Goal: Transaction & Acquisition: Purchase product/service

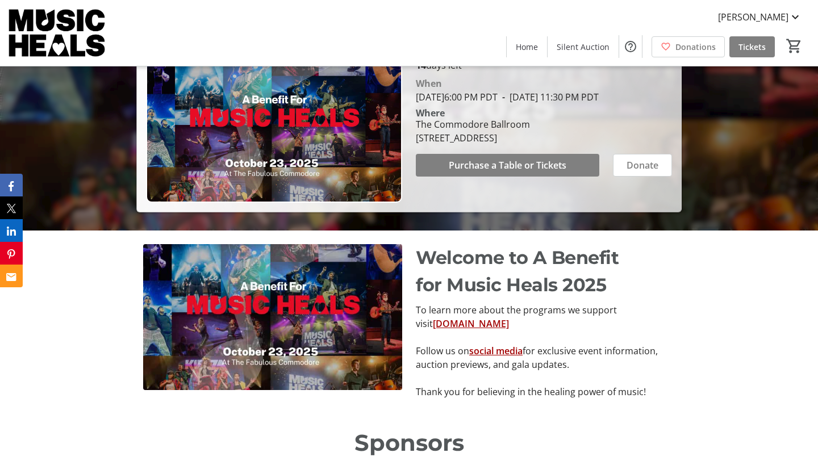
scroll to position [230, 0]
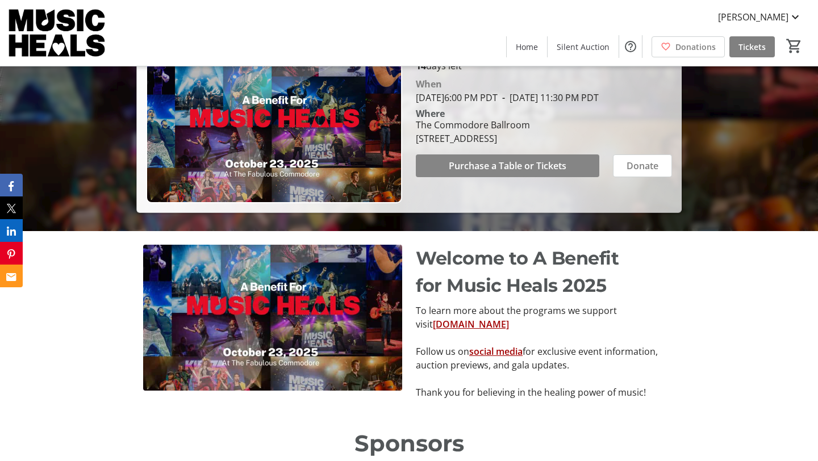
click at [508, 173] on span "Purchase a Table or Tickets" at bounding box center [508, 166] width 118 height 14
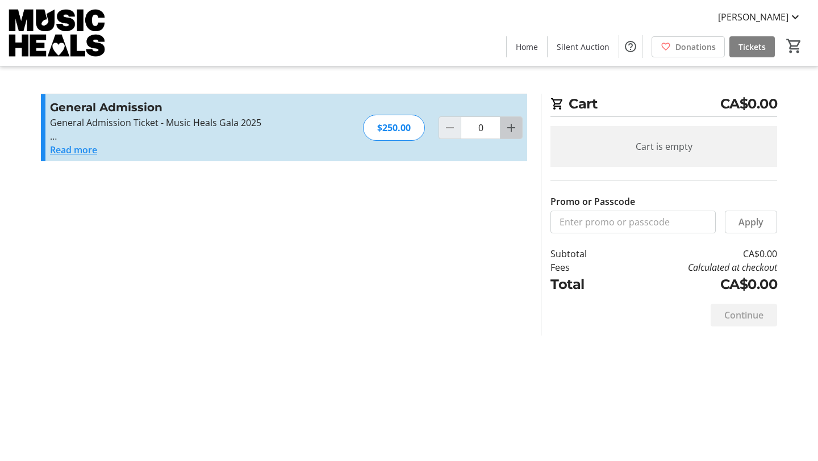
click at [509, 126] on mat-icon "Increment by one" at bounding box center [511, 128] width 14 height 14
type input "1"
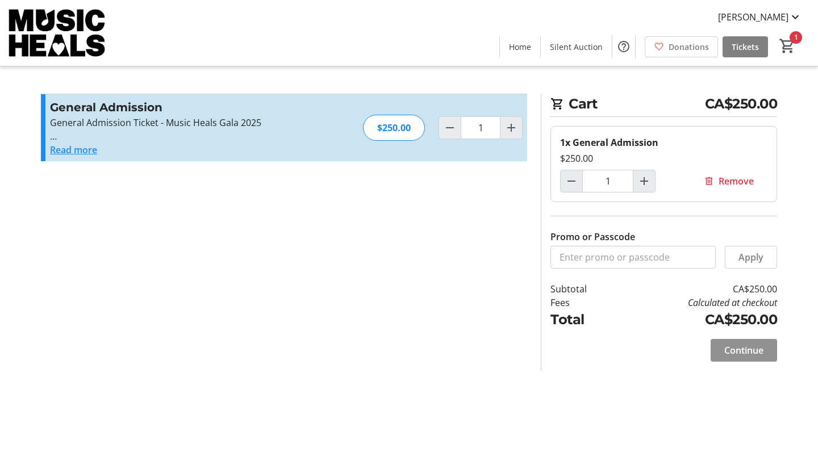
click at [742, 355] on span "Continue" at bounding box center [743, 351] width 39 height 14
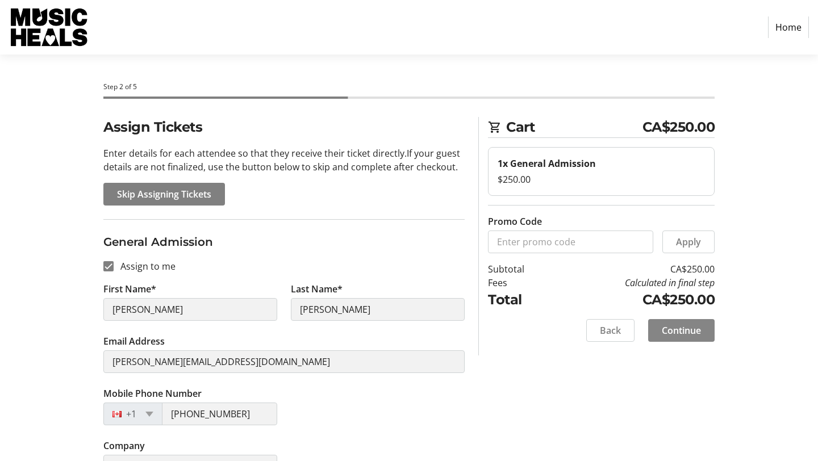
scroll to position [30, 0]
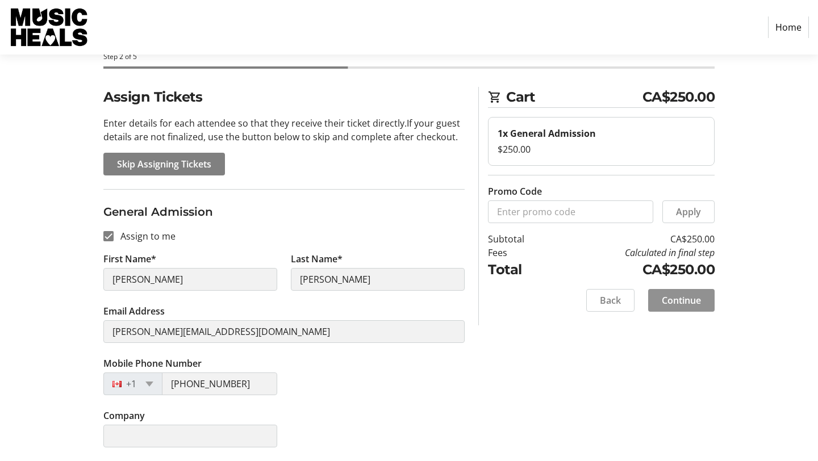
click at [678, 295] on span "Continue" at bounding box center [681, 301] width 39 height 14
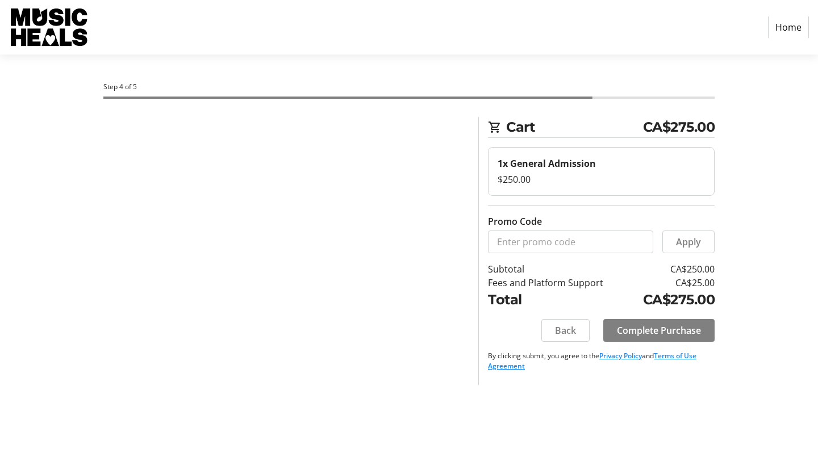
scroll to position [0, 0]
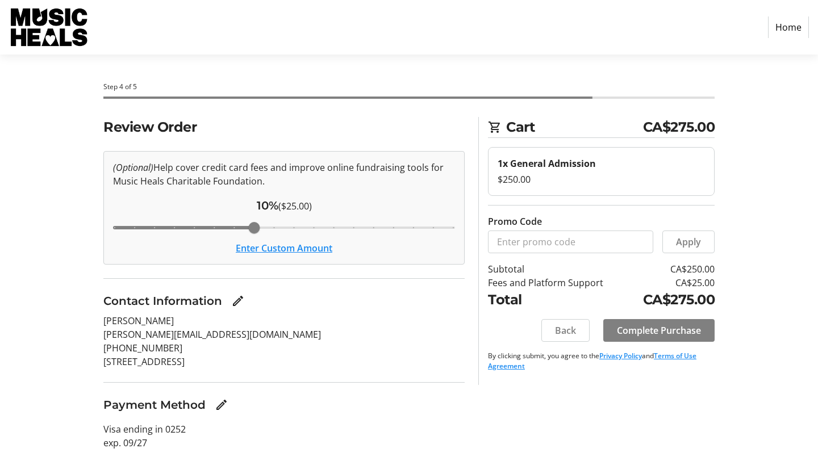
scroll to position [2, 0]
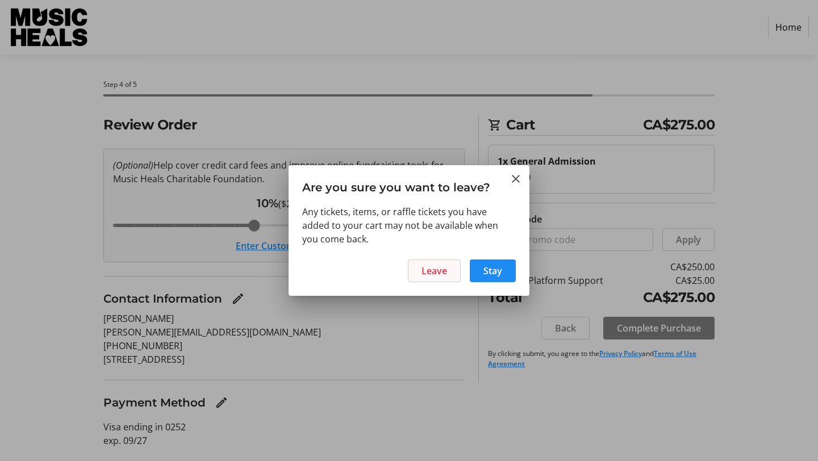
click at [436, 275] on span "Leave" at bounding box center [434, 271] width 26 height 14
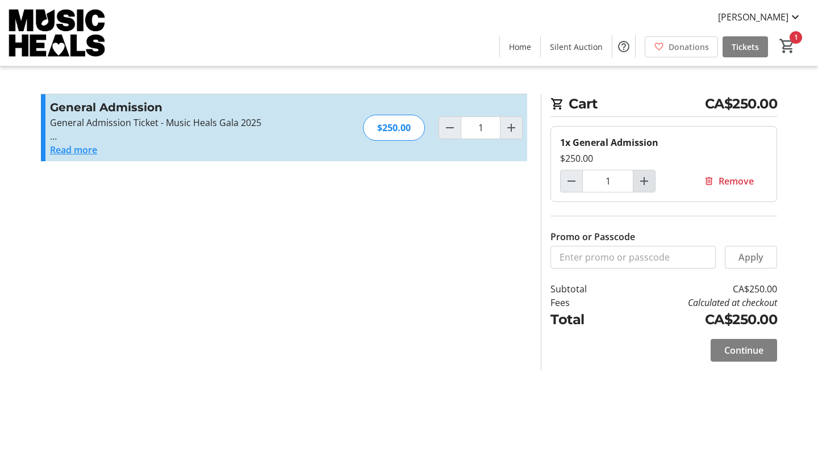
click at [645, 183] on mat-icon "Increment by one" at bounding box center [644, 181] width 14 height 14
type input "2"
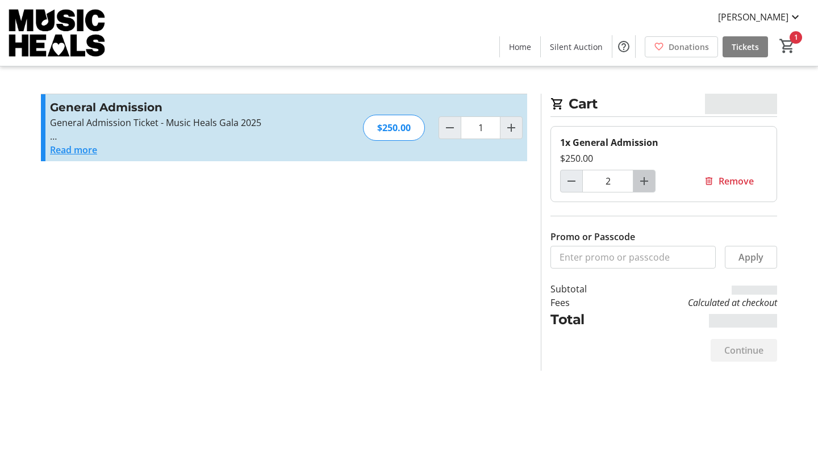
type input "2"
click at [645, 183] on mat-icon "Increment by one" at bounding box center [644, 181] width 14 height 14
type input "3"
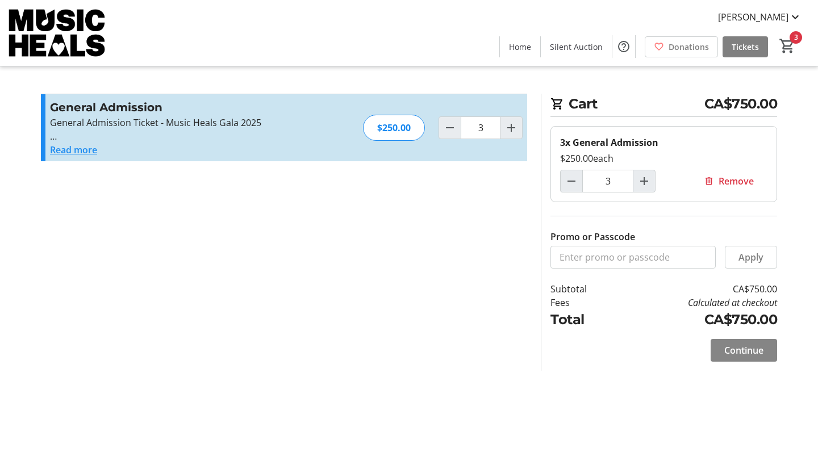
click at [735, 356] on span "Continue" at bounding box center [743, 351] width 39 height 14
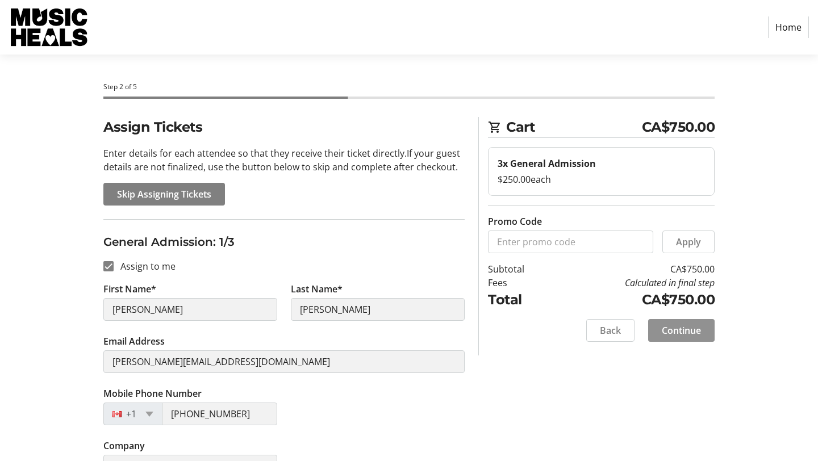
click at [705, 332] on span at bounding box center [681, 330] width 66 height 27
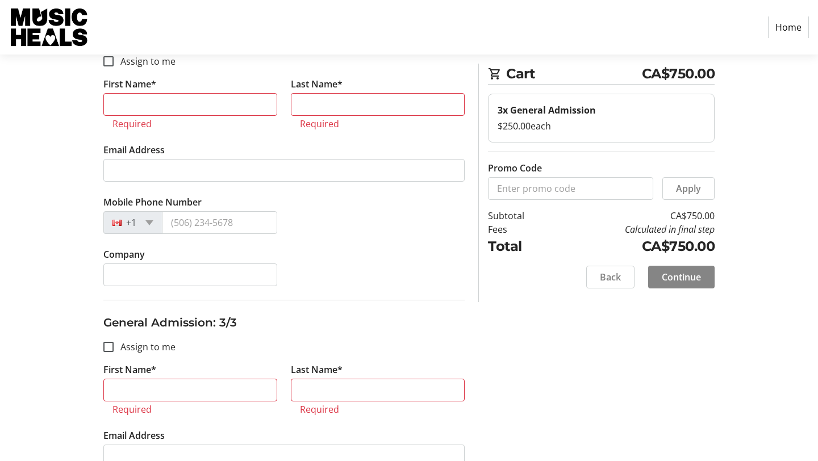
scroll to position [482, 0]
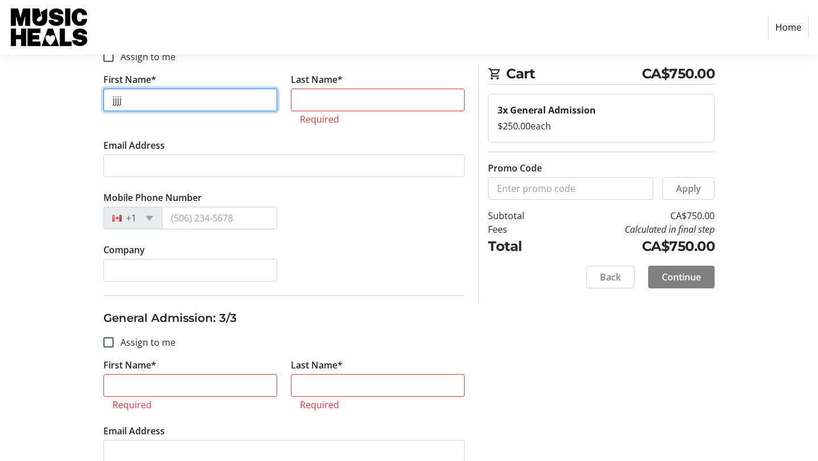
type input "jjjj"
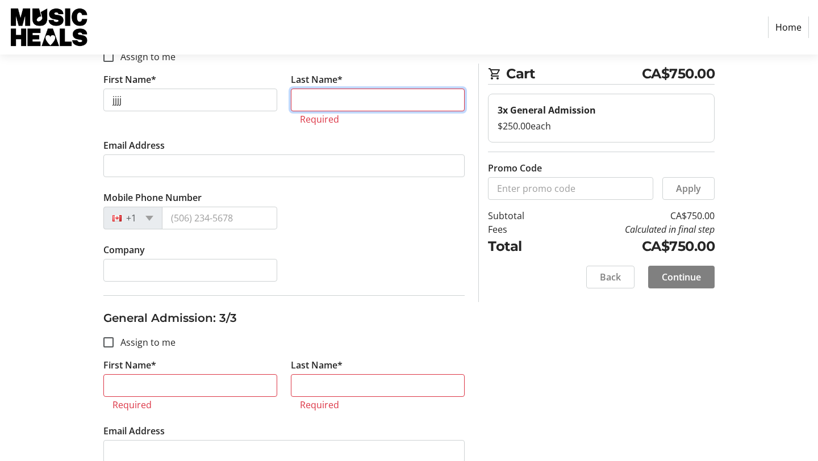
click at [413, 95] on input "Last Name*" at bounding box center [378, 100] width 174 height 23
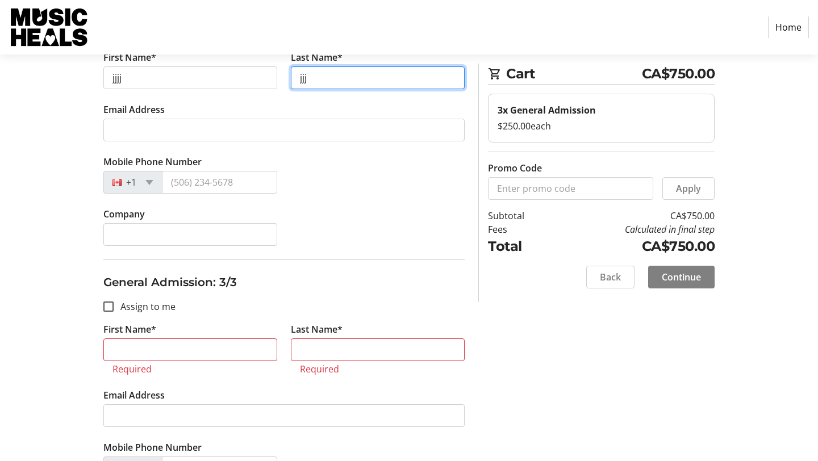
scroll to position [504, 0]
type input "jjj"
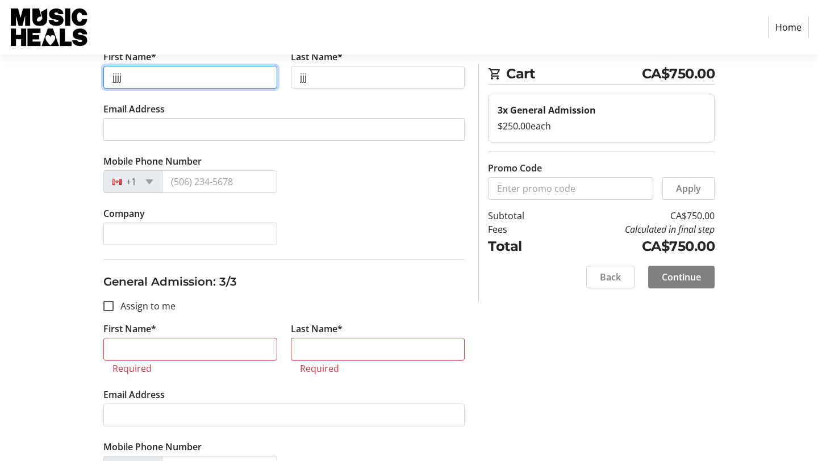
drag, startPoint x: 164, startPoint y: 79, endPoint x: 102, endPoint y: 77, distance: 61.4
click at [102, 77] on tr-form-field "First Name* jjjj" at bounding box center [190, 76] width 187 height 52
type input "[PERSON_NAME]"
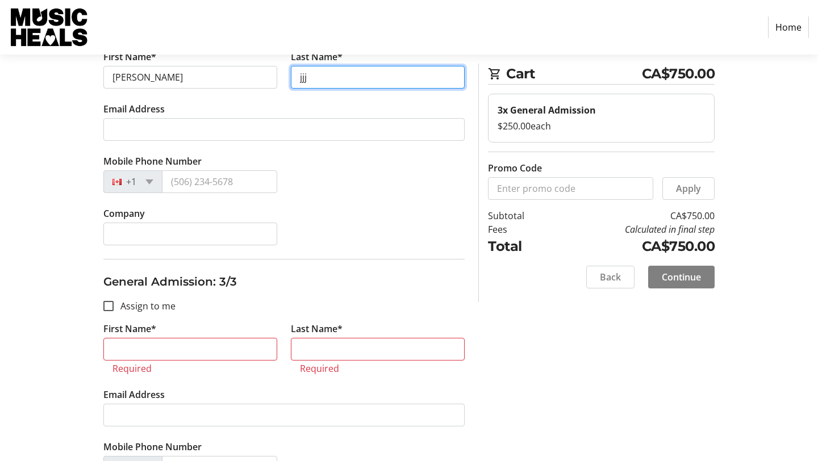
click at [319, 78] on input "jjj" at bounding box center [378, 77] width 174 height 23
type input "j"
type input "shore"
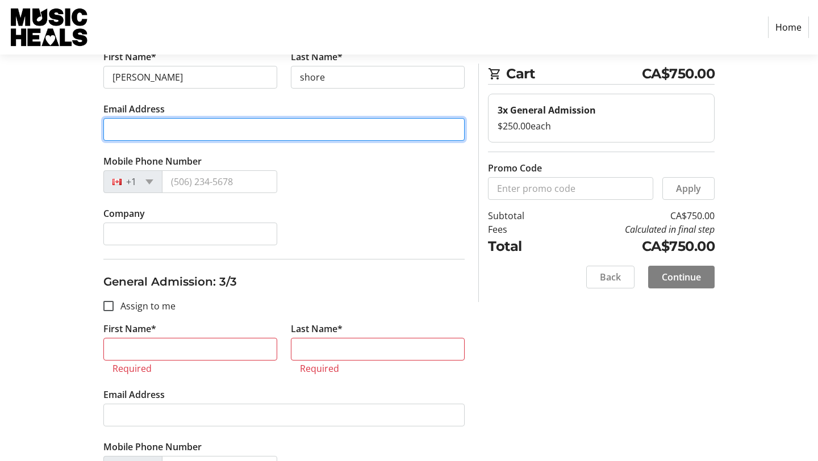
click at [190, 124] on input "Email Address" at bounding box center [283, 129] width 361 height 23
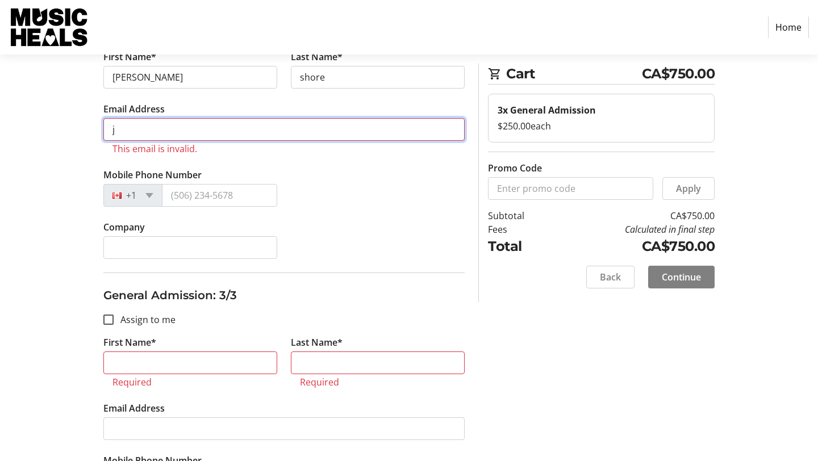
type input "[EMAIL_ADDRESS][DOMAIN_NAME]"
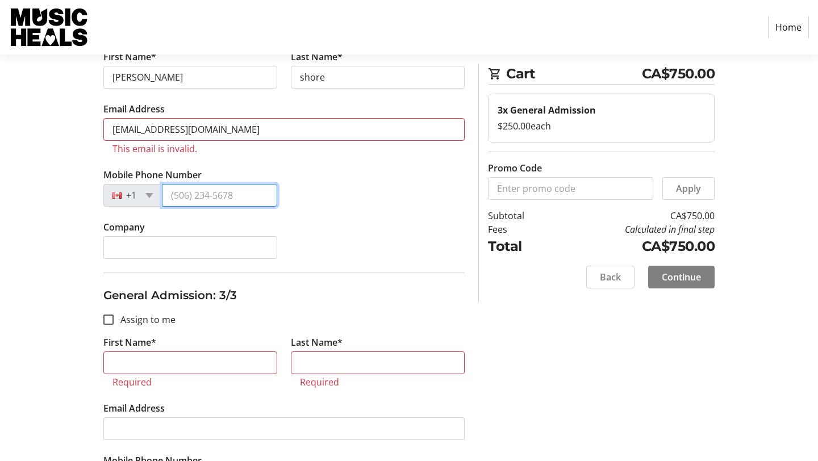
type input "[PHONE_NUMBER]"
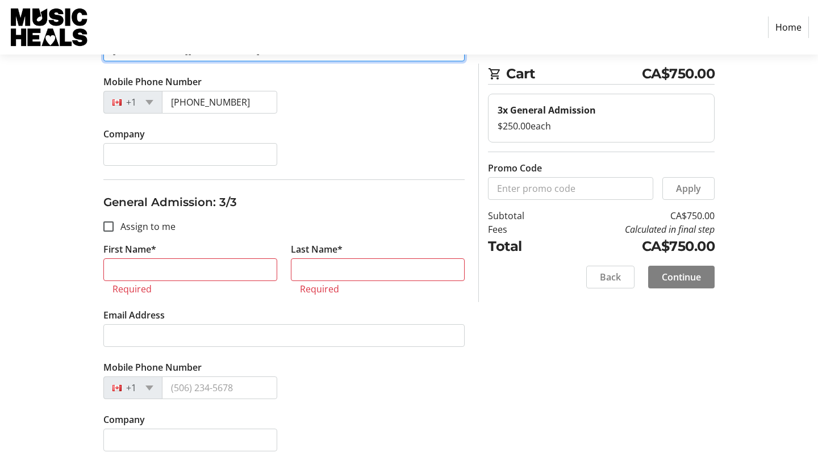
scroll to position [588, 0]
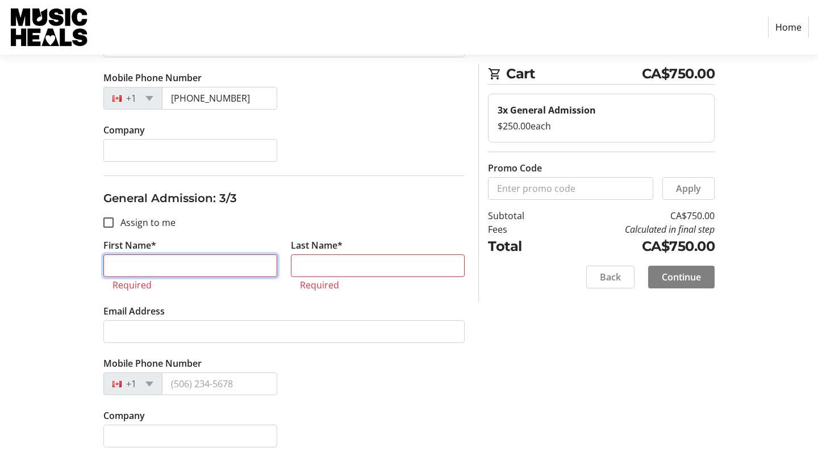
click at [252, 260] on input "First Name*" at bounding box center [190, 265] width 174 height 23
type input "m"
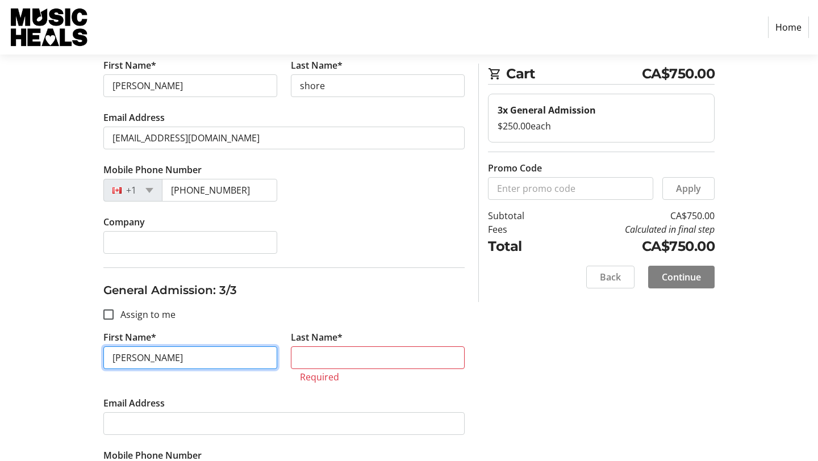
scroll to position [490, 0]
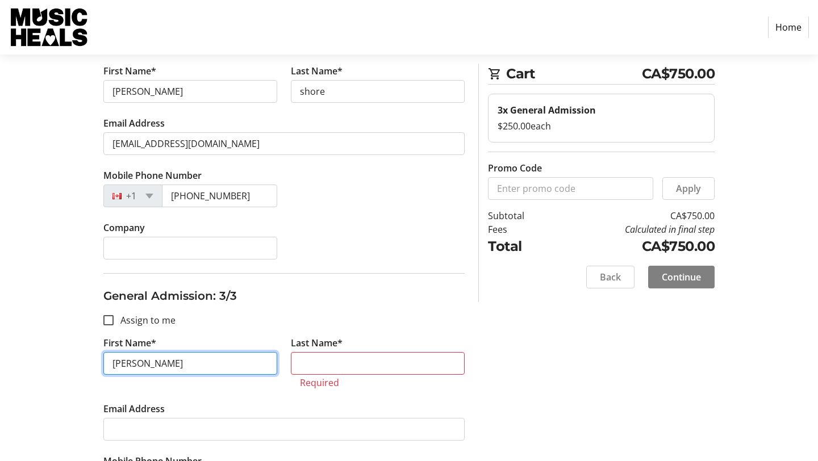
type input "[PERSON_NAME]"
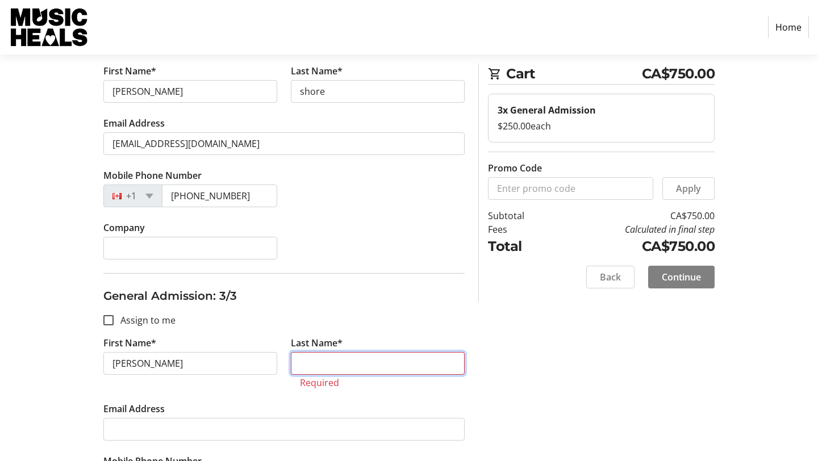
click at [371, 366] on input "Last Name*" at bounding box center [378, 363] width 174 height 23
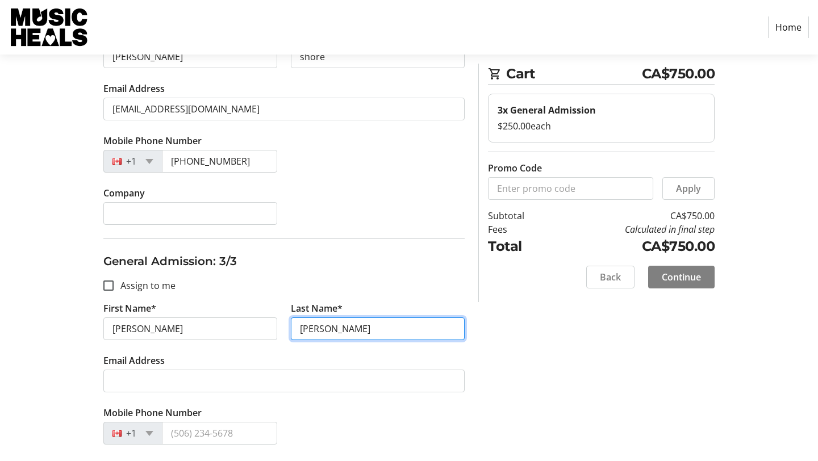
scroll to position [542, 0]
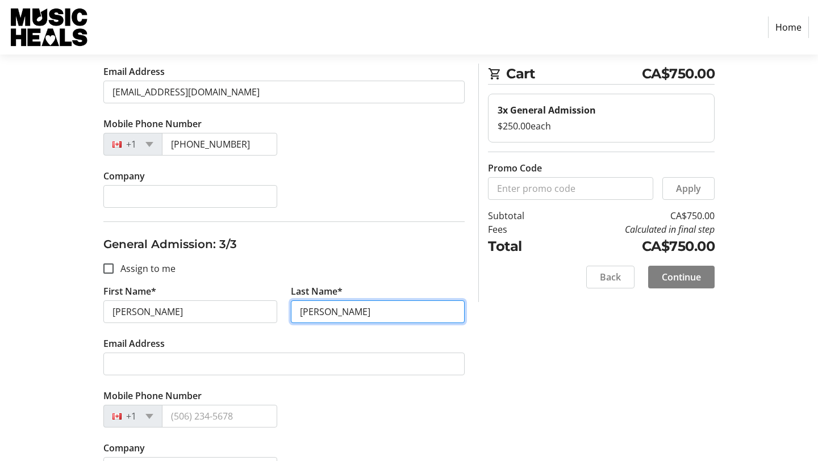
type input "[PERSON_NAME]"
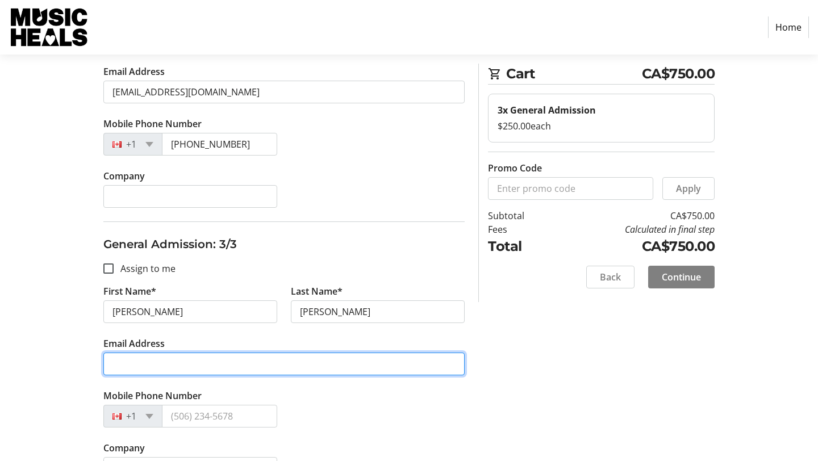
click at [325, 365] on input "Email Address" at bounding box center [283, 364] width 361 height 23
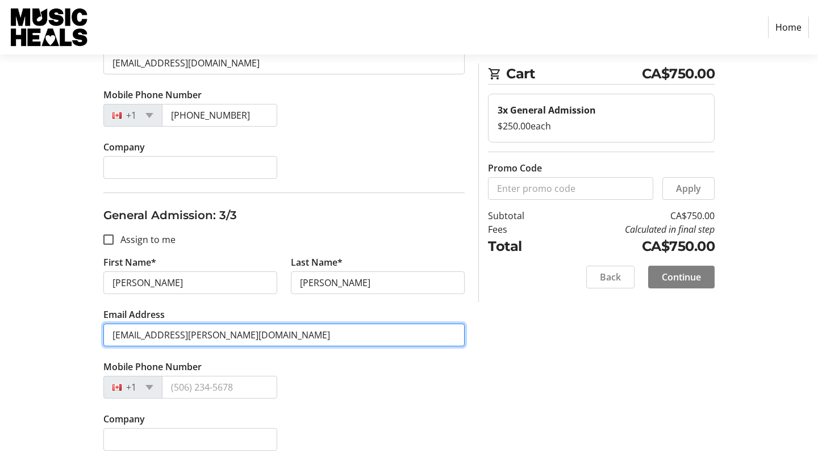
scroll to position [574, 0]
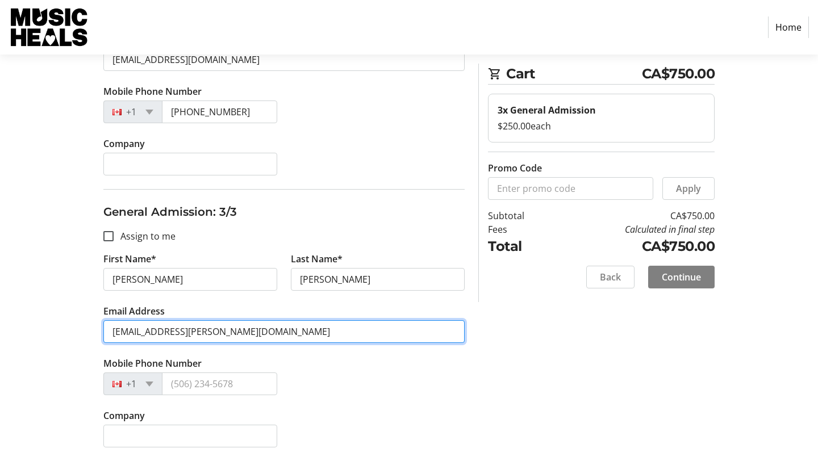
type input "[EMAIL_ADDRESS][PERSON_NAME][DOMAIN_NAME]"
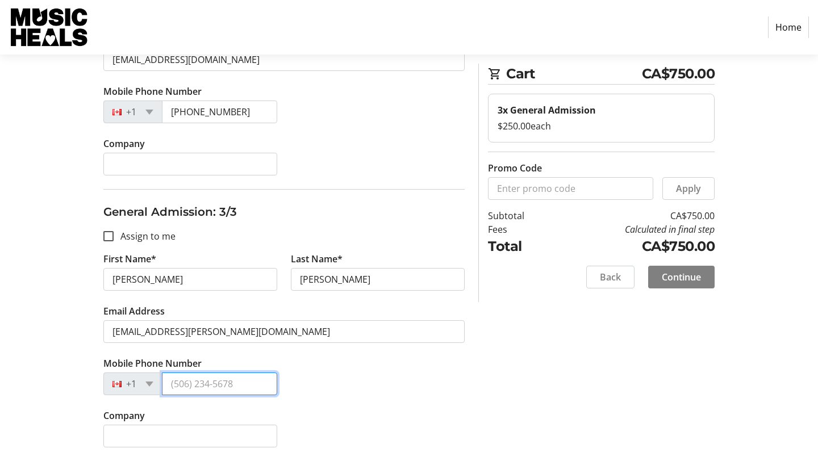
click at [239, 386] on input "Mobile Phone Number" at bounding box center [219, 384] width 115 height 23
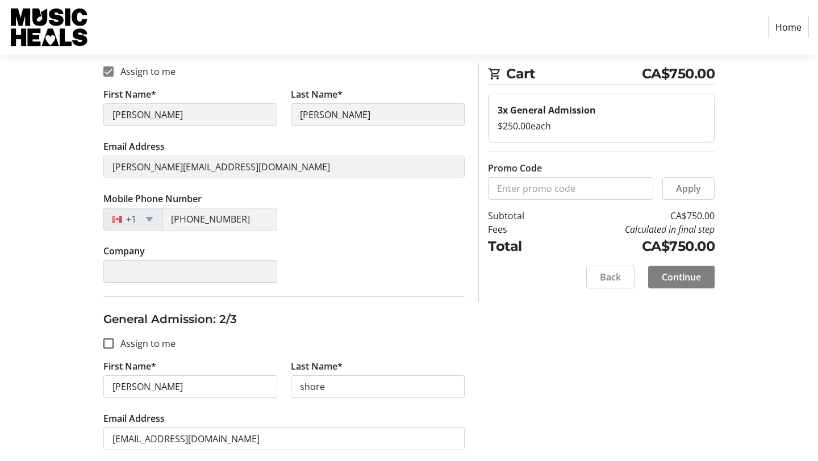
scroll to position [0, 0]
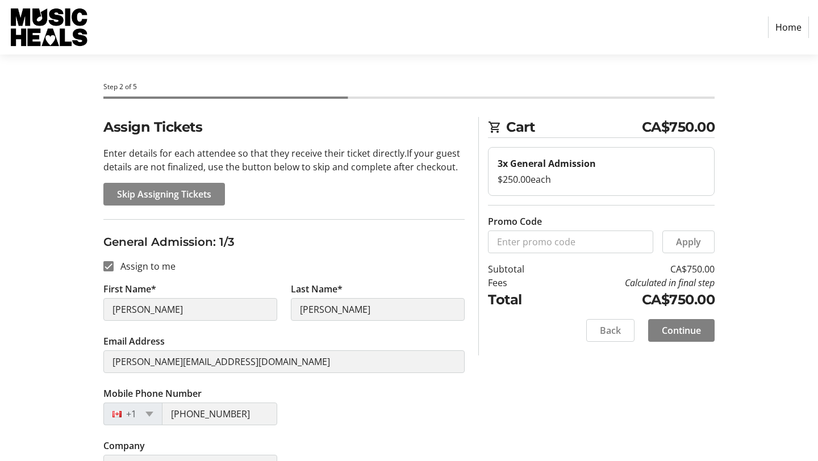
type input "[PHONE_NUMBER]"
click at [181, 199] on span "Skip Assigning Tickets" at bounding box center [164, 194] width 94 height 14
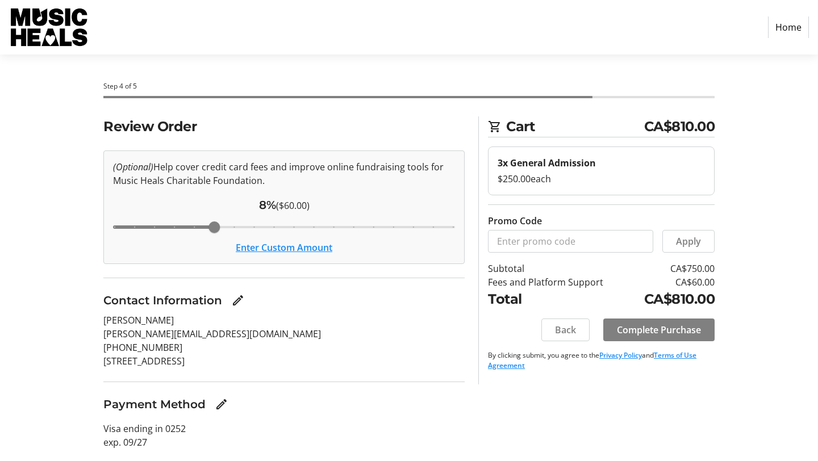
scroll to position [2, 0]
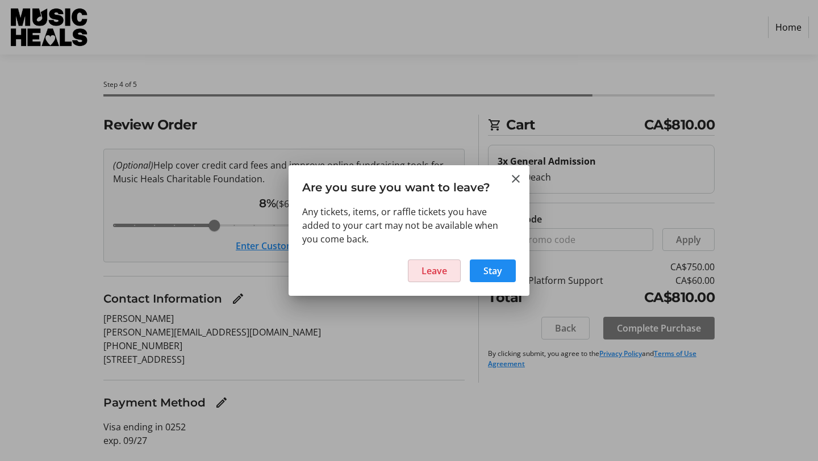
click at [419, 270] on span at bounding box center [434, 270] width 52 height 27
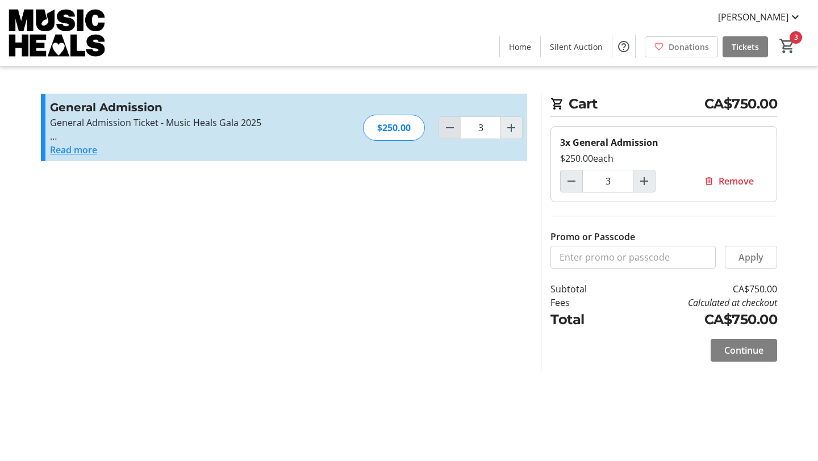
click at [444, 131] on mat-icon "Decrement by one" at bounding box center [450, 128] width 14 height 14
type input "0"
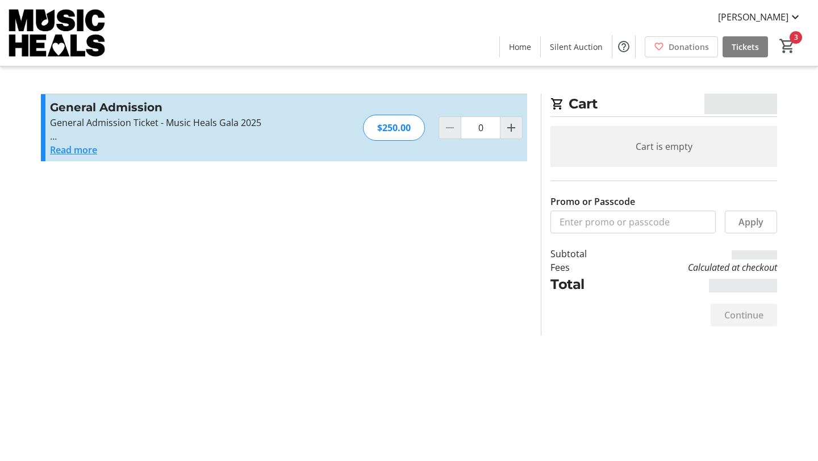
click at [394, 224] on section "Promo or Passcode Apply General Admission General Admission Ticket - Music Heal…" at bounding box center [284, 215] width 500 height 242
